Goal: Task Accomplishment & Management: Manage account settings

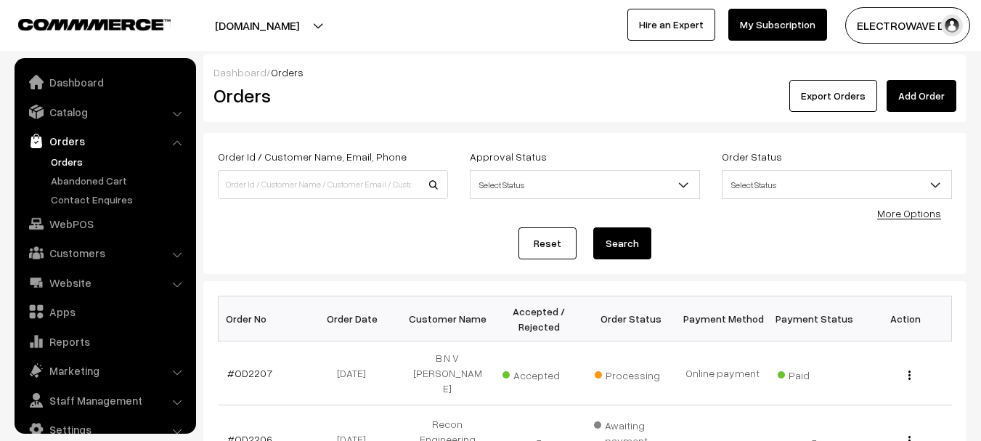
scroll to position [23, 0]
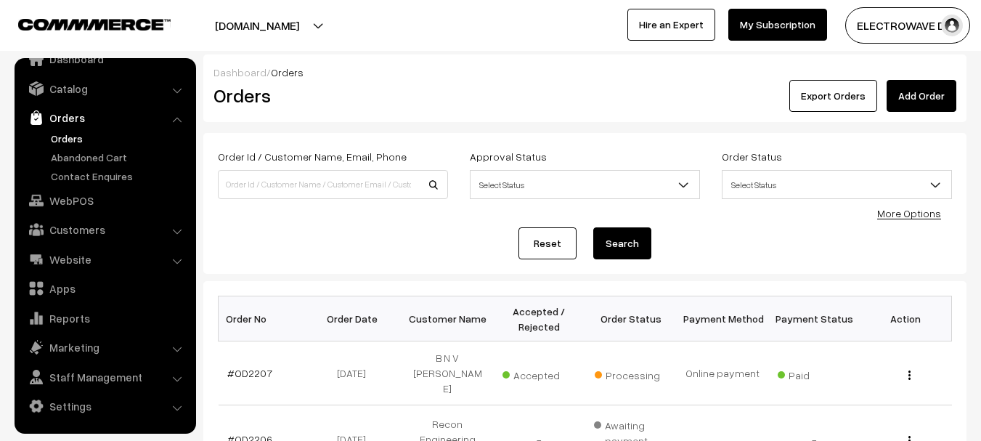
click at [299, 23] on button "[DOMAIN_NAME]" at bounding box center [257, 25] width 186 height 36
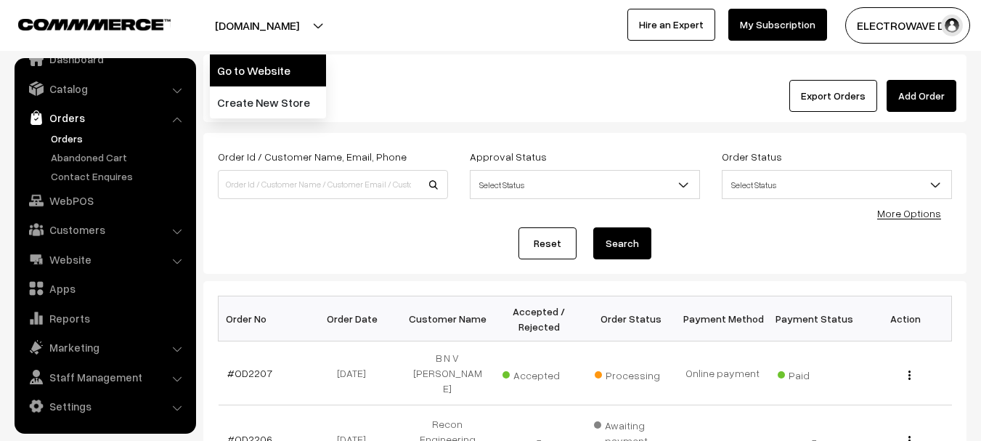
click at [280, 68] on link "Go to Website" at bounding box center [268, 70] width 116 height 32
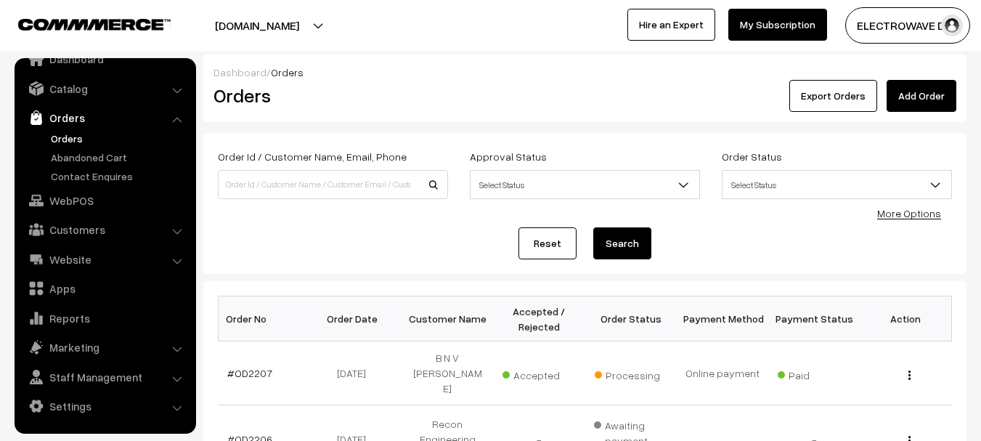
click at [65, 136] on link "Orders" at bounding box center [119, 138] width 144 height 15
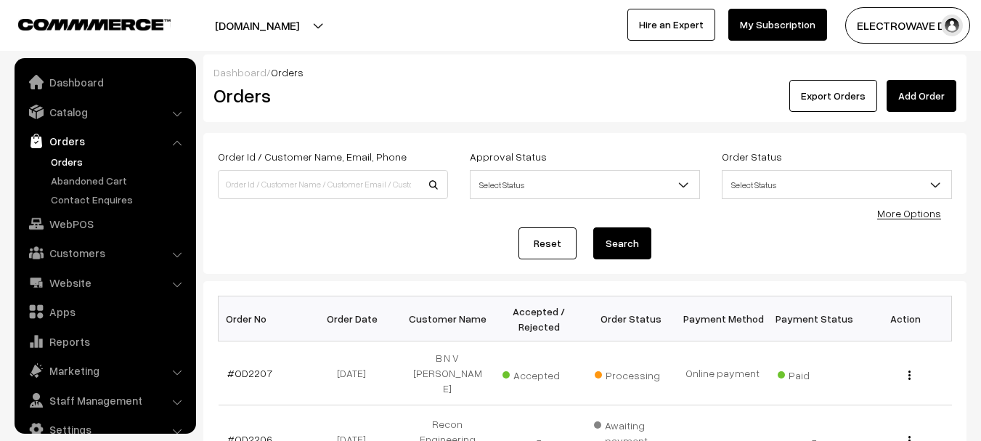
scroll to position [23, 0]
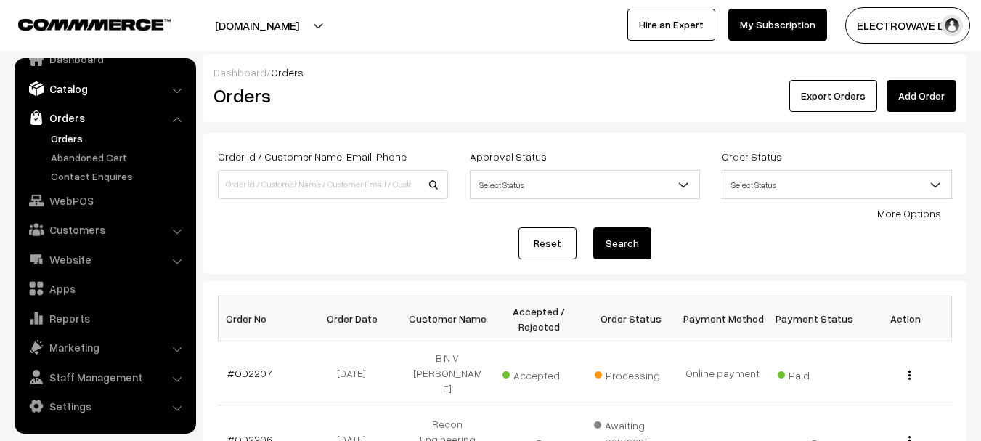
click at [96, 99] on link "Catalog" at bounding box center [104, 89] width 173 height 26
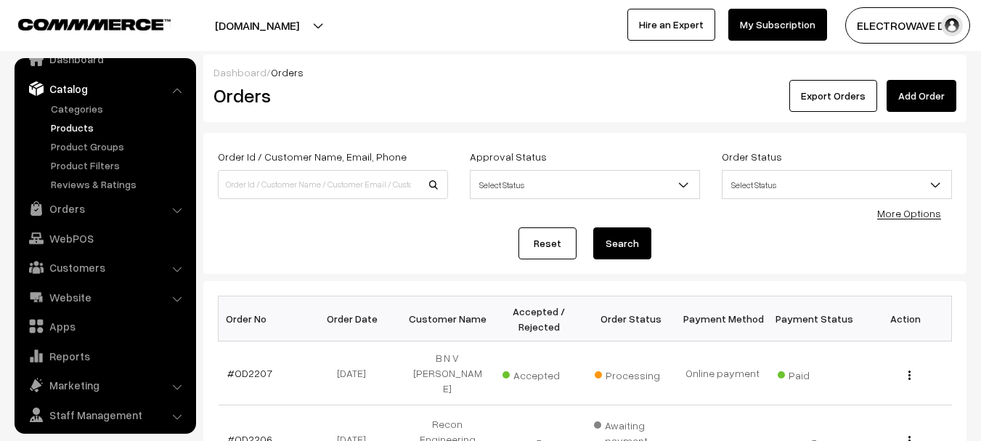
click at [85, 127] on link "Products" at bounding box center [119, 127] width 144 height 15
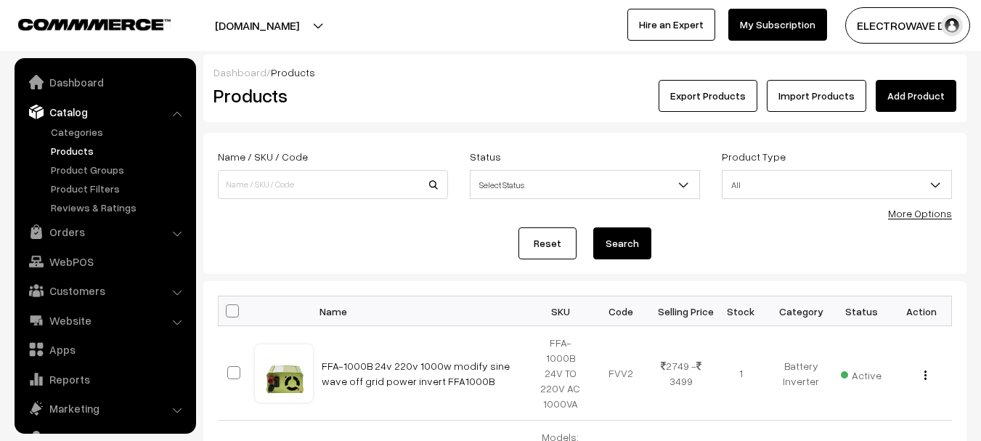
scroll to position [41, 0]
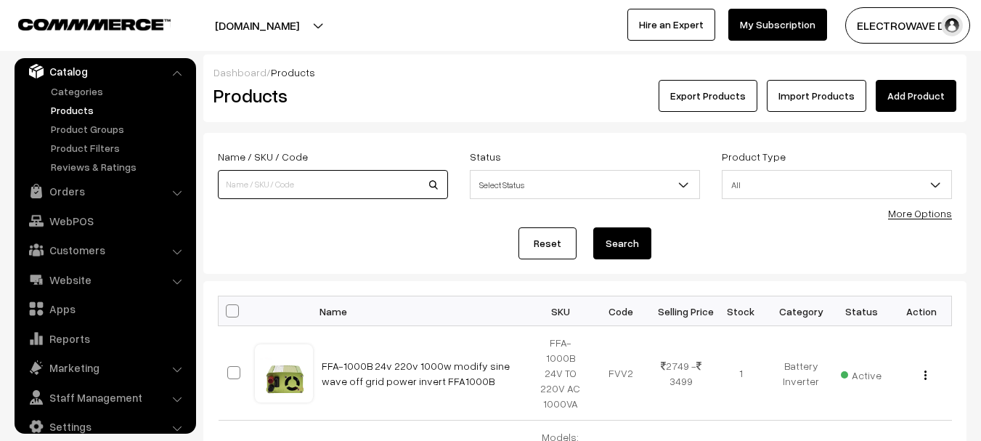
click at [296, 179] on input at bounding box center [333, 184] width 230 height 29
paste input "60W"
type input "60W"
click at [593, 227] on button "Search" at bounding box center [622, 243] width 58 height 32
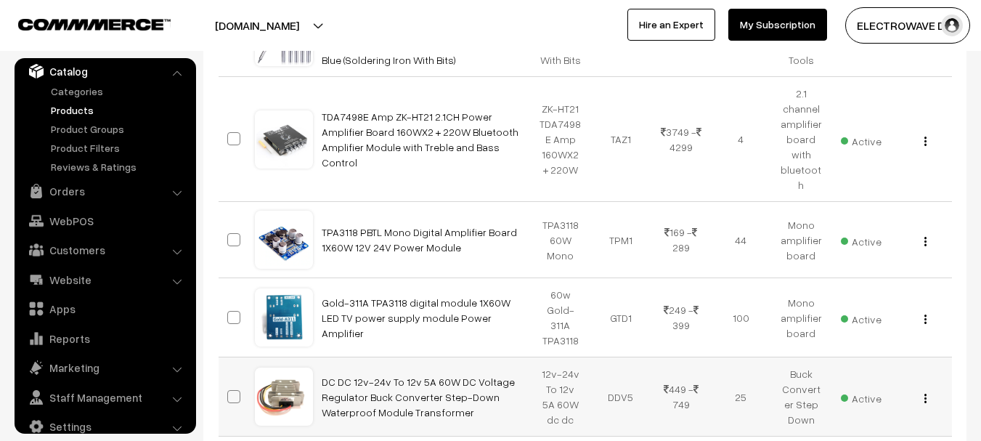
scroll to position [1037, 0]
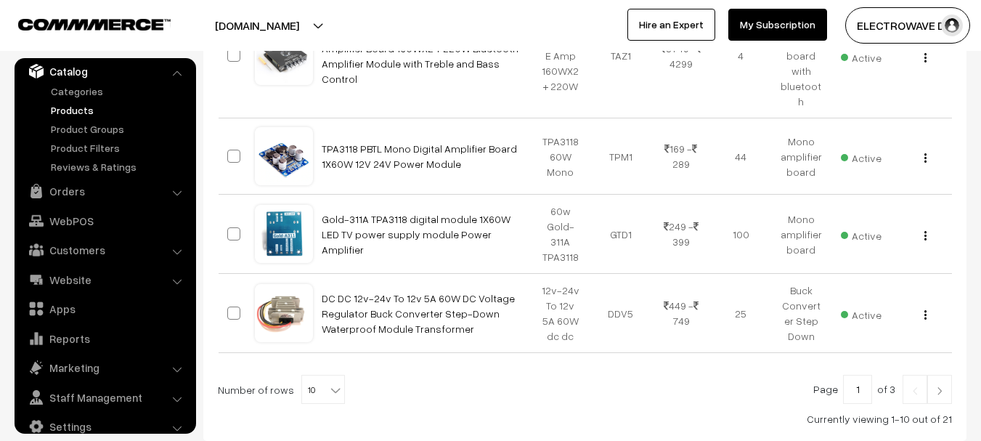
click at [933, 375] on link at bounding box center [940, 389] width 25 height 29
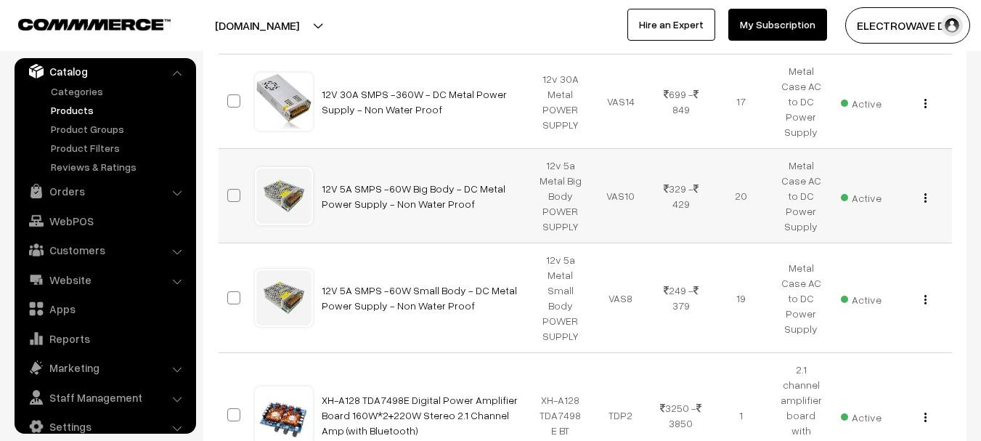
scroll to position [799, 0]
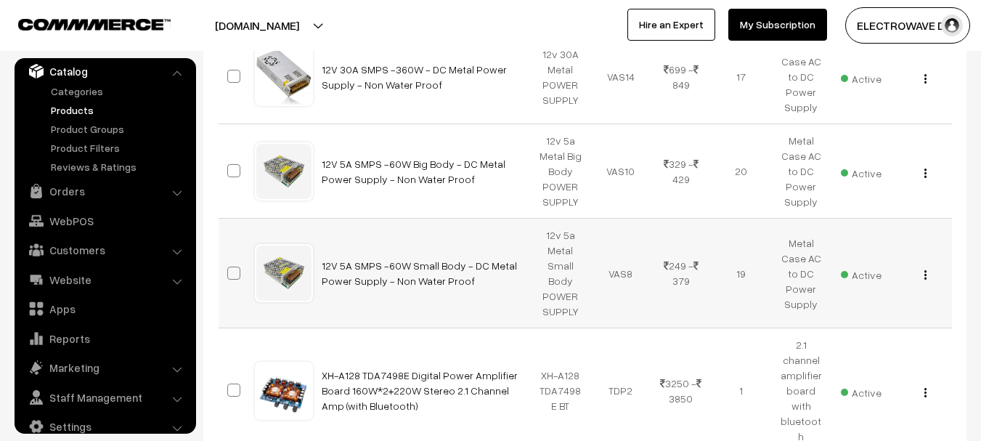
click at [917, 264] on td "View Edit Delete" at bounding box center [922, 274] width 60 height 110
click at [930, 266] on div "View Edit Delete" at bounding box center [922, 273] width 43 height 15
click at [926, 270] on img "button" at bounding box center [926, 274] width 2 height 9
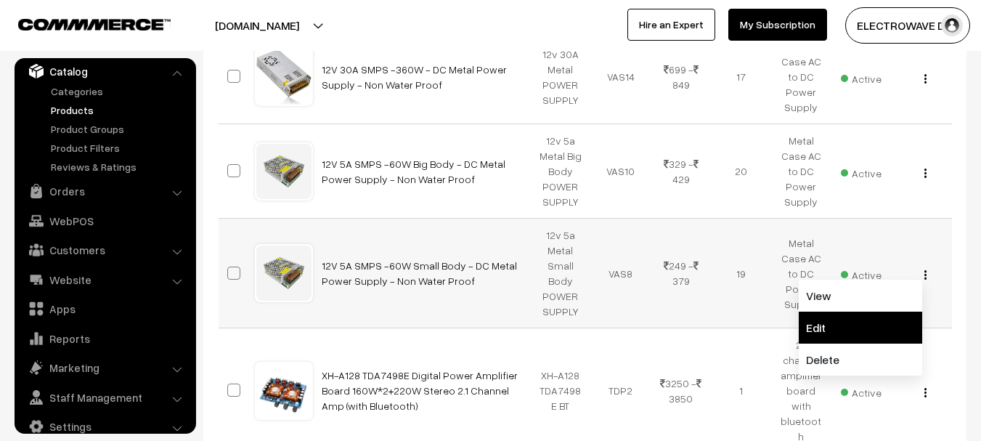
click at [848, 312] on link "Edit" at bounding box center [860, 328] width 123 height 32
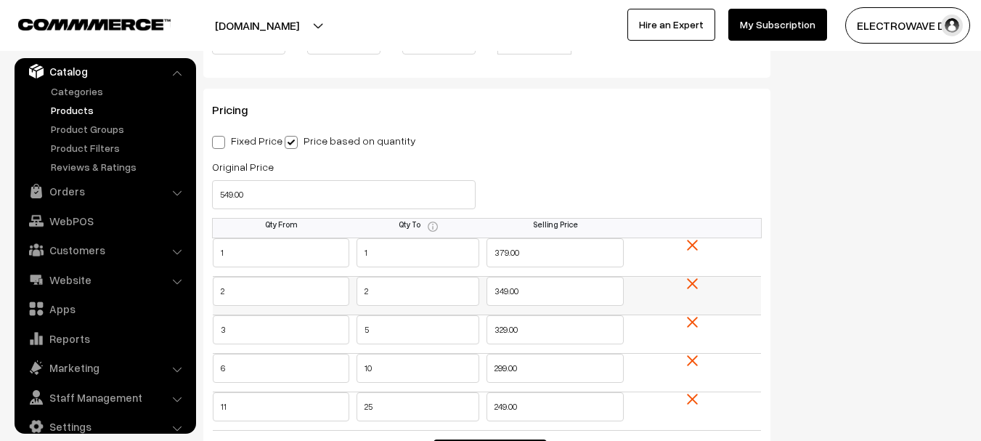
scroll to position [1235, 0]
drag, startPoint x: 267, startPoint y: 200, endPoint x: 221, endPoint y: 195, distance: 46.7
click at [221, 195] on input "549.00" at bounding box center [344, 193] width 264 height 29
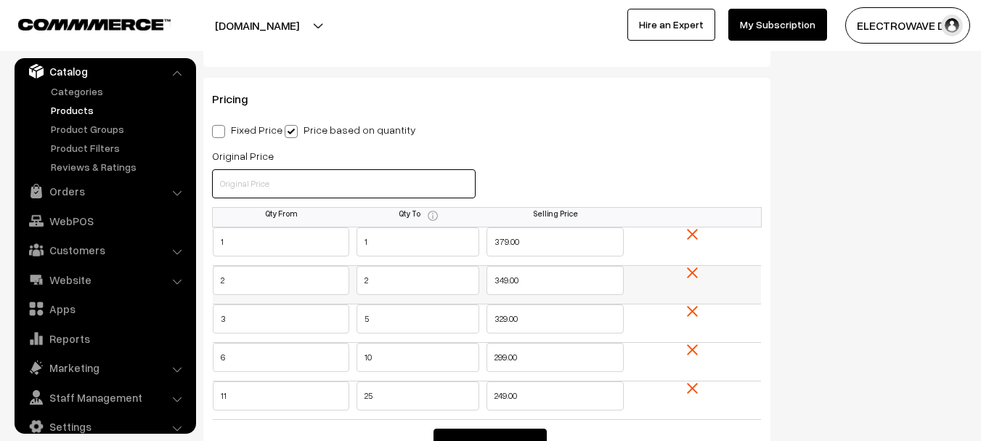
scroll to position [1308, 0]
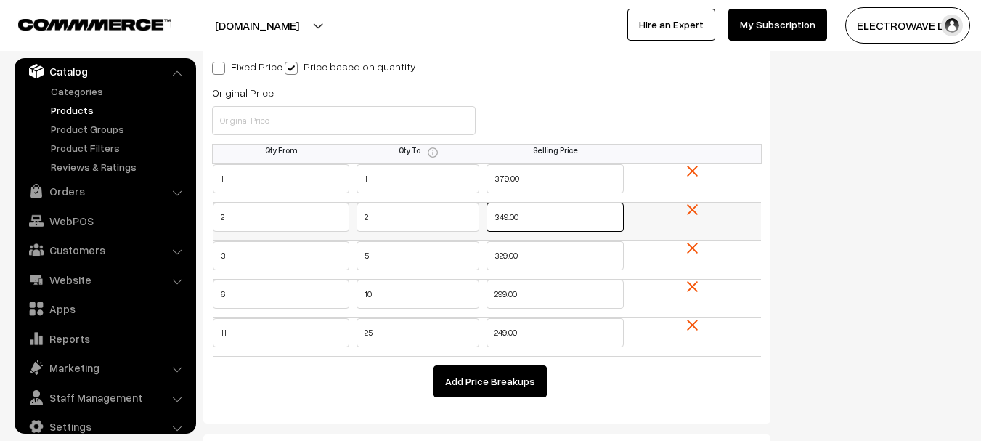
drag, startPoint x: 532, startPoint y: 217, endPoint x: 450, endPoint y: 217, distance: 82.8
click at [450, 217] on tr "2 2 349.00" at bounding box center [487, 222] width 549 height 39
type input "359"
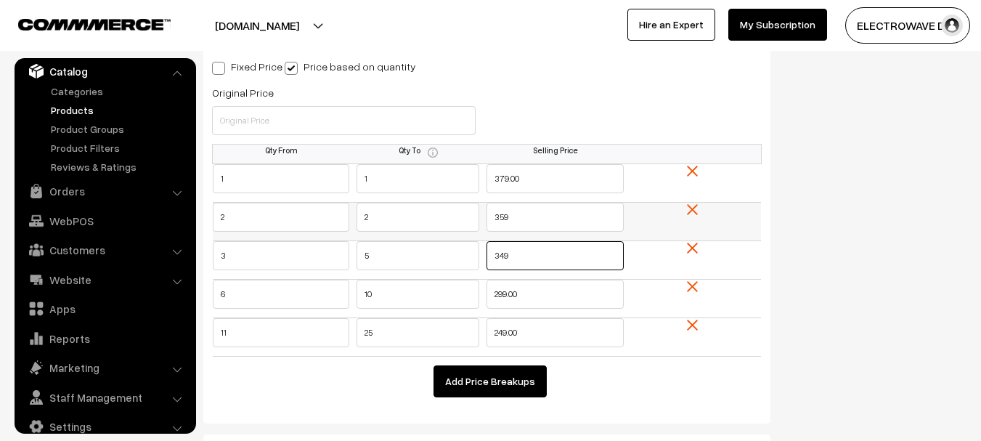
type input "349"
type input "339"
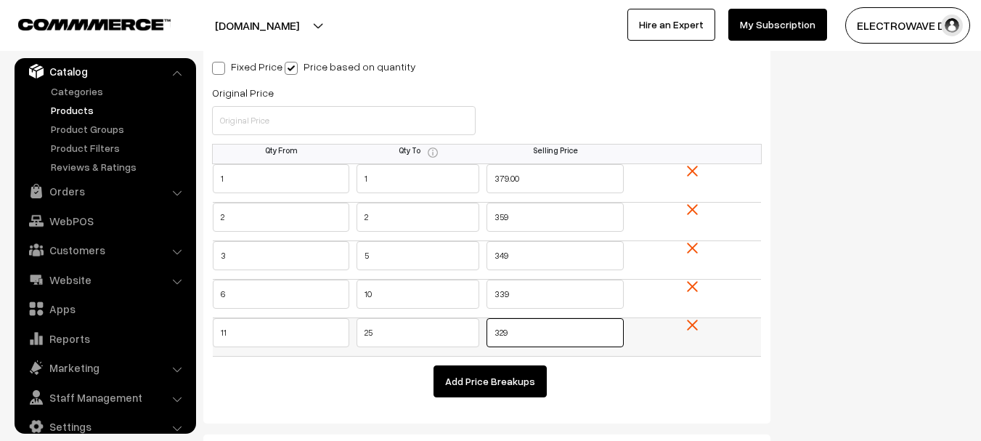
type input "329"
drag, startPoint x: 376, startPoint y: 328, endPoint x: 320, endPoint y: 329, distance: 55.2
click at [320, 329] on tr "11 25 329" at bounding box center [487, 337] width 549 height 39
click at [477, 375] on button "Add Price Breakups" at bounding box center [490, 381] width 113 height 32
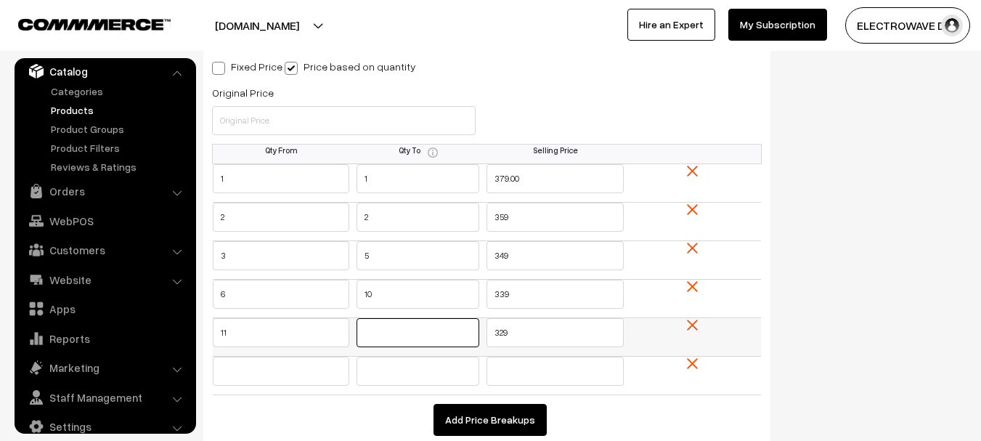
click at [379, 339] on input "text" at bounding box center [418, 332] width 123 height 29
type input "25"
type input "26"
type input "299"
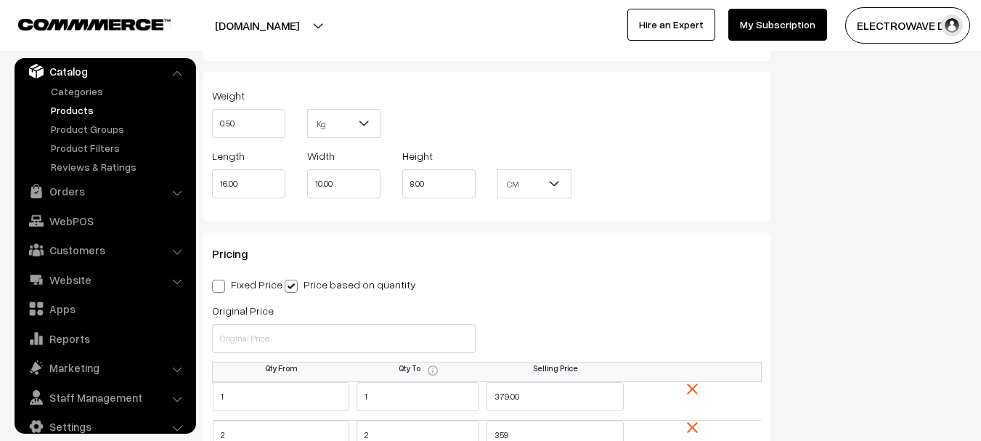
click at [936, 149] on div "Status Active Inactive Active Publish Date Product Type -- Select -- -- Select …" at bounding box center [880, 298] width 196 height 2506
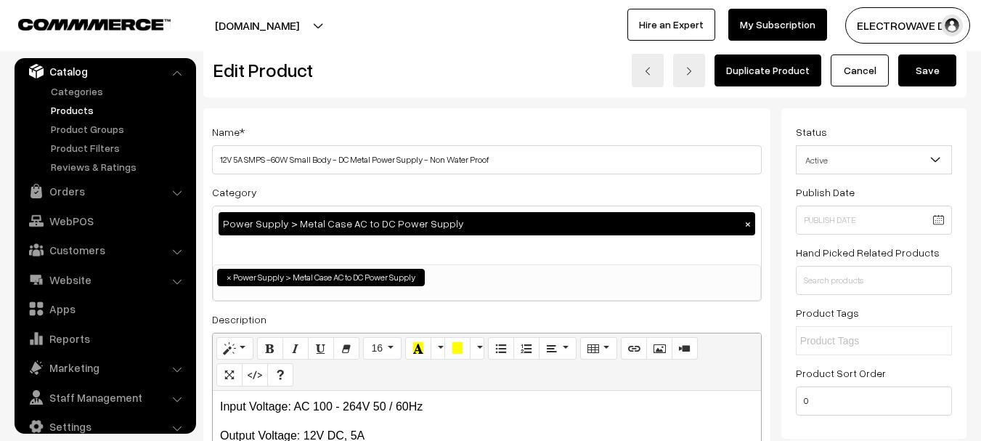
scroll to position [0, 0]
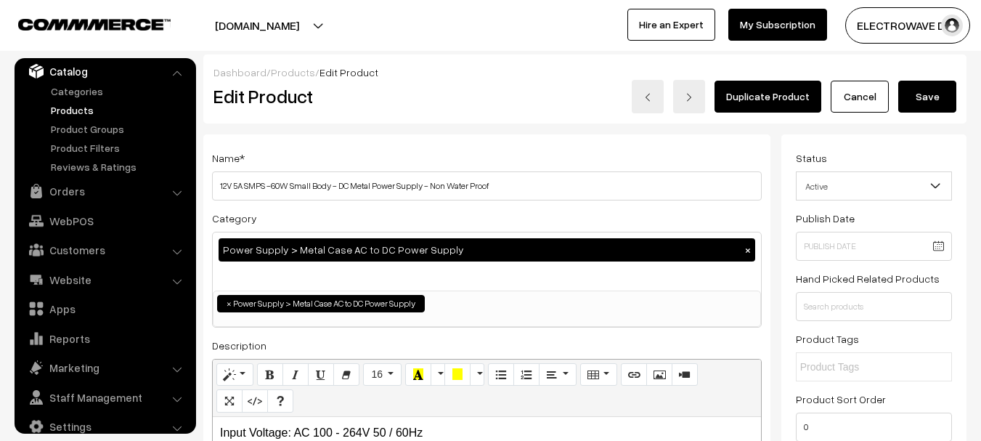
click at [915, 100] on button "Save" at bounding box center [928, 97] width 58 height 32
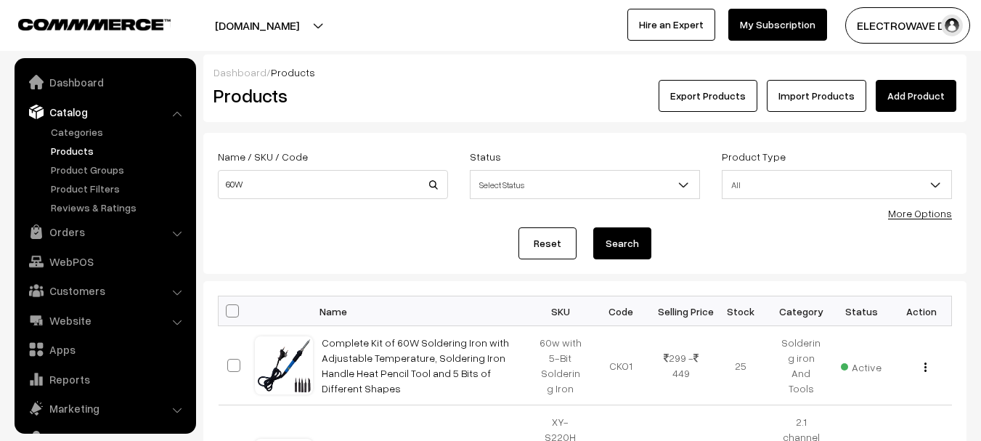
scroll to position [41, 0]
